Goal: Navigation & Orientation: Go to known website

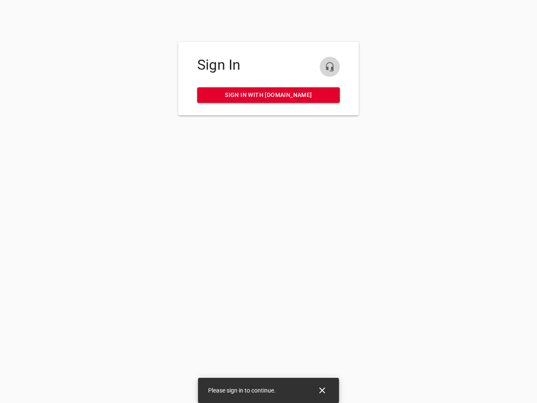
click at [330, 67] on icon "button" at bounding box center [330, 67] width 10 height 10
click at [322, 390] on icon "Close" at bounding box center [322, 390] width 6 height 6
